Goal: Navigation & Orientation: Understand site structure

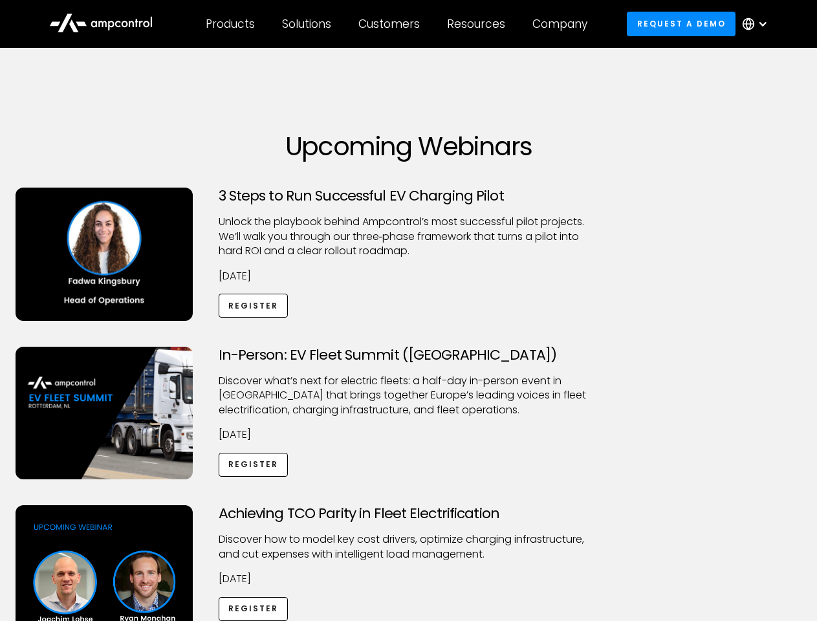
click at [398, 24] on div "Customers" at bounding box center [388, 24] width 61 height 14
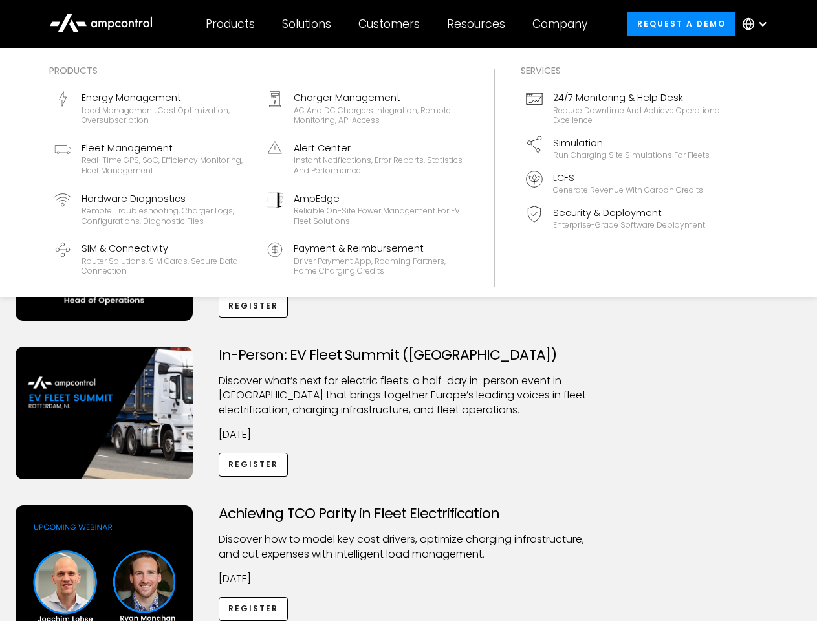
click at [230, 24] on div "Products" at bounding box center [230, 24] width 49 height 14
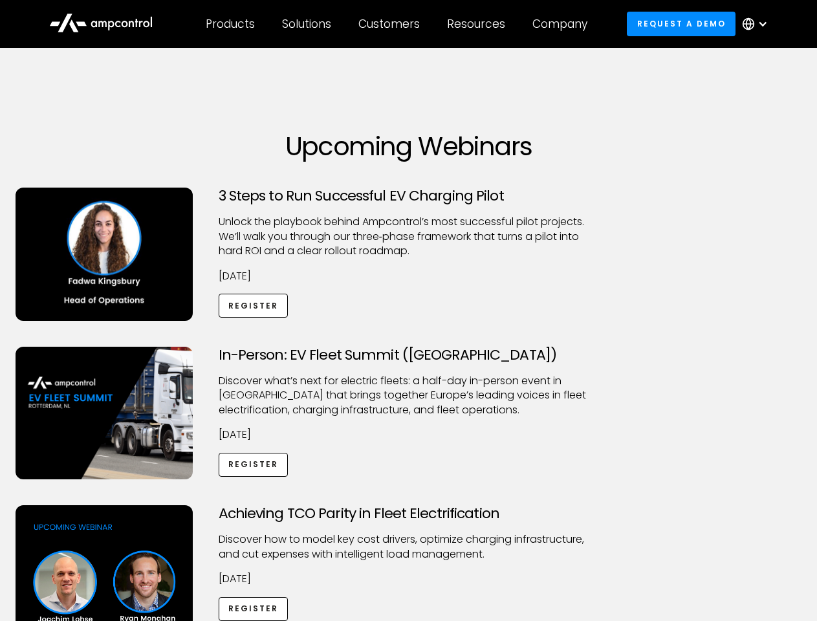
click at [307, 24] on div "Solutions" at bounding box center [306, 24] width 49 height 14
click at [391, 24] on div "Customers" at bounding box center [388, 24] width 61 height 14
click at [478, 24] on div "Resources" at bounding box center [476, 24] width 58 height 14
click at [564, 24] on div "Company" at bounding box center [559, 24] width 55 height 14
click at [758, 24] on div at bounding box center [762, 24] width 10 height 10
